Goal: Transaction & Acquisition: Obtain resource

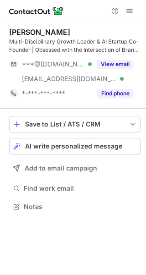
scroll to position [200, 146]
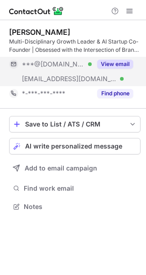
click at [109, 66] on button "View email" at bounding box center [116, 64] width 36 height 9
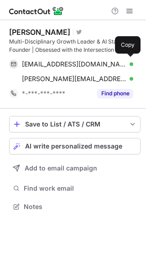
click at [109, 66] on div "erikbucci@gmail.com Verified" at bounding box center [78, 64] width 112 height 8
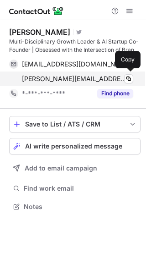
click at [37, 85] on div "erik@outsourcedmktg.com Verified Copy" at bounding box center [71, 78] width 125 height 15
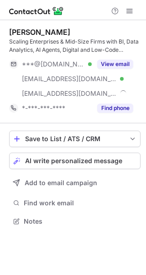
scroll to position [215, 146]
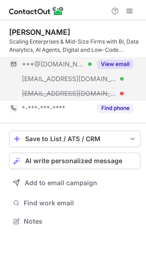
click at [82, 62] on div "***@gmail.com Verified" at bounding box center [57, 64] width 70 height 8
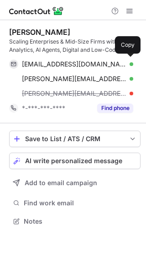
click at [82, 62] on span "christopherwakare@gmail.com" at bounding box center [74, 64] width 105 height 8
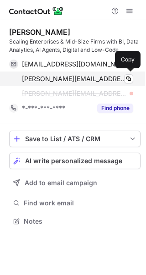
click at [87, 76] on div "chris@wakare.in Verified" at bounding box center [78, 79] width 112 height 8
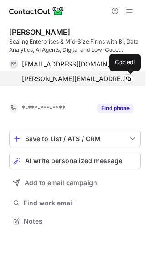
scroll to position [200, 146]
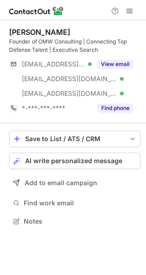
scroll to position [215, 146]
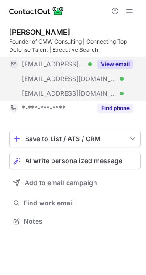
click at [113, 58] on div "View email" at bounding box center [113, 64] width 42 height 15
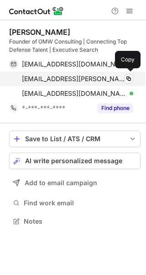
click at [106, 74] on div "[EMAIL_ADDRESS][PERSON_NAME][PERSON_NAME][DOMAIN_NAME] Verified Copy" at bounding box center [71, 78] width 125 height 15
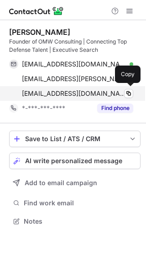
click at [34, 87] on div "[EMAIL_ADDRESS][DOMAIN_NAME] Verified Copy" at bounding box center [71, 93] width 125 height 15
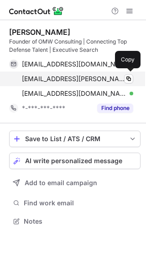
click at [61, 79] on span "[EMAIL_ADDRESS][PERSON_NAME][PERSON_NAME][DOMAIN_NAME]" at bounding box center [74, 79] width 105 height 8
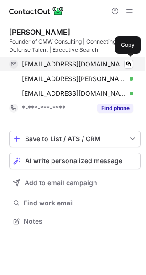
click at [80, 62] on span "[EMAIL_ADDRESS][DOMAIN_NAME]" at bounding box center [74, 64] width 105 height 8
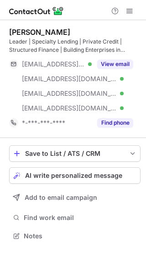
scroll to position [229, 146]
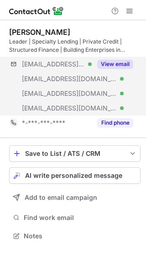
click at [102, 76] on div "***@mcapitalfinance.com Verified ***@jamesirwinjr.com Verified ***@charter.net …" at bounding box center [75, 86] width 132 height 59
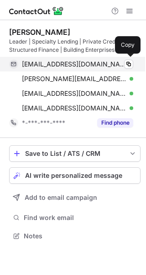
click at [101, 61] on span "jirwin@mcapitalfinance.com" at bounding box center [74, 64] width 105 height 8
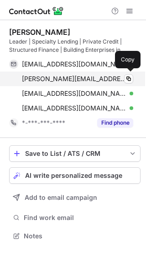
click at [61, 82] on span "james@jamesirwinjr.com" at bounding box center [74, 79] width 105 height 8
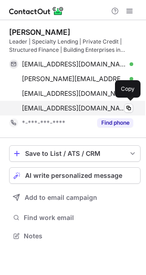
click at [63, 113] on div "jirwin@demeterfin.com Verified Copy" at bounding box center [71, 108] width 125 height 15
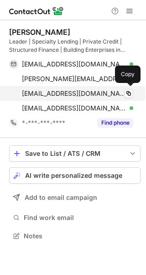
click at [59, 89] on div "jirwin1960@charter.net Verified Copy" at bounding box center [71, 93] width 125 height 15
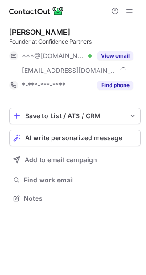
scroll to position [192, 146]
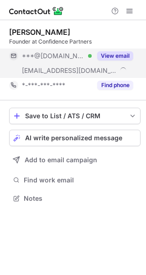
click at [114, 62] on div "View email" at bounding box center [113, 56] width 42 height 15
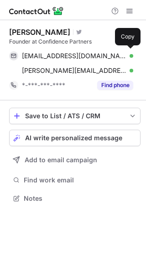
click at [114, 62] on div "[EMAIL_ADDRESS][DOMAIN_NAME] Verified Copy" at bounding box center [71, 56] width 125 height 15
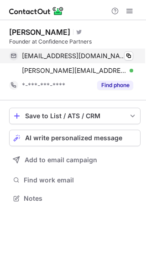
click at [114, 63] on div "[EMAIL_ADDRESS][DOMAIN_NAME] Verified Copy" at bounding box center [71, 56] width 125 height 15
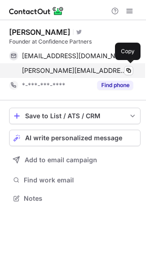
click at [116, 75] on div "[PERSON_NAME][EMAIL_ADDRESS][DOMAIN_NAME] Verified Copy" at bounding box center [71, 70] width 125 height 15
